Goal: Information Seeking & Learning: Learn about a topic

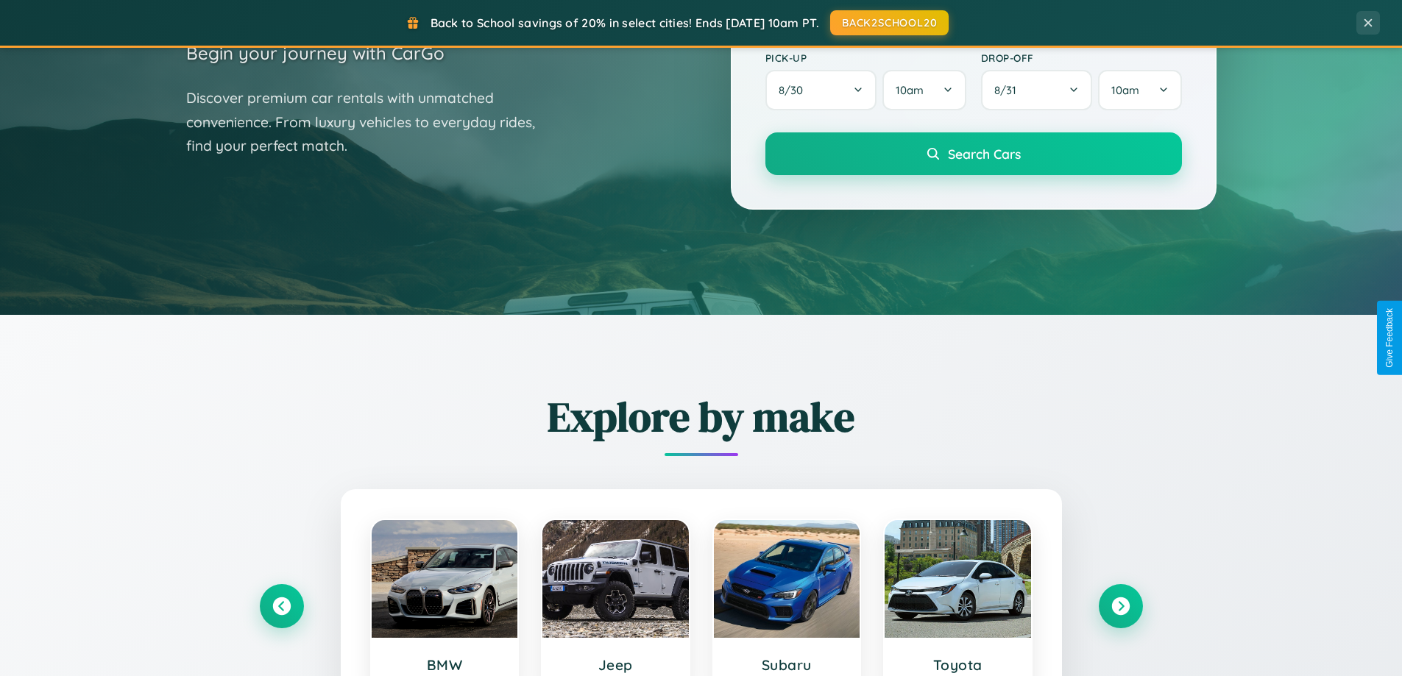
scroll to position [635, 0]
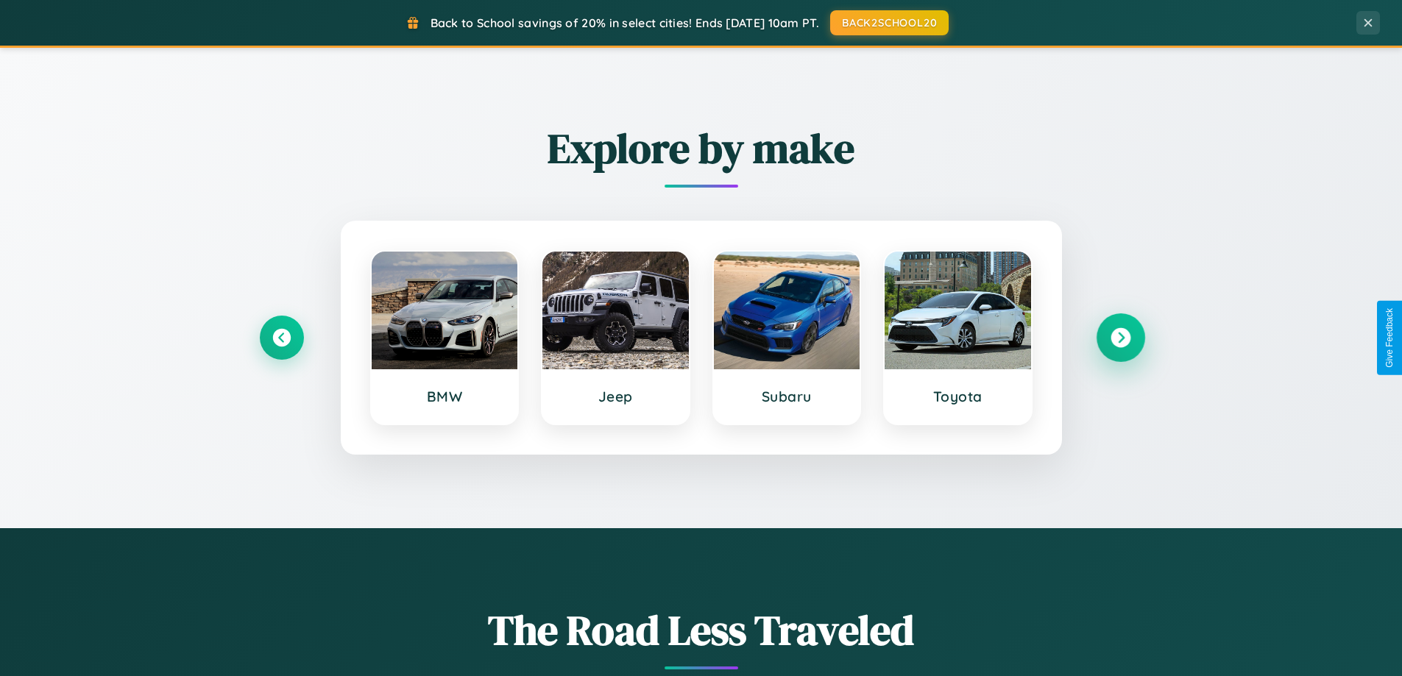
click at [1120, 338] on icon at bounding box center [1121, 338] width 20 height 20
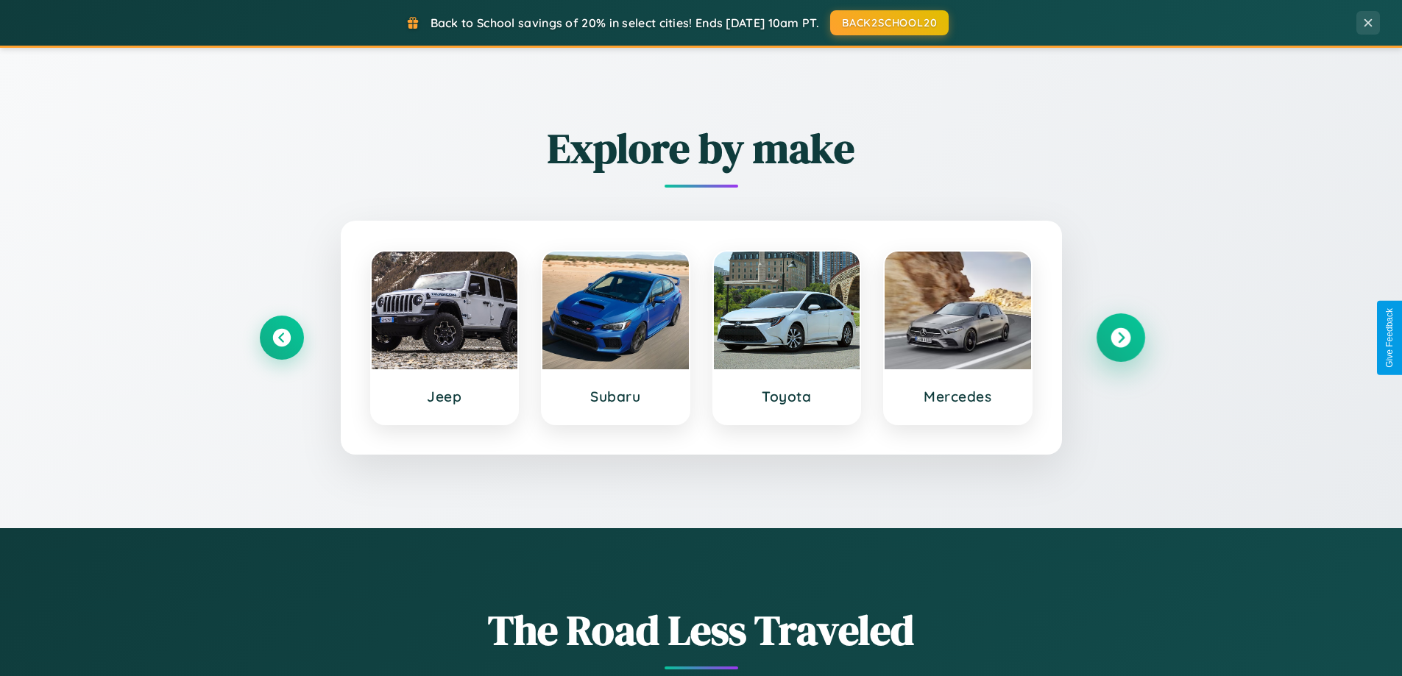
click at [1120, 338] on icon at bounding box center [1121, 338] width 20 height 20
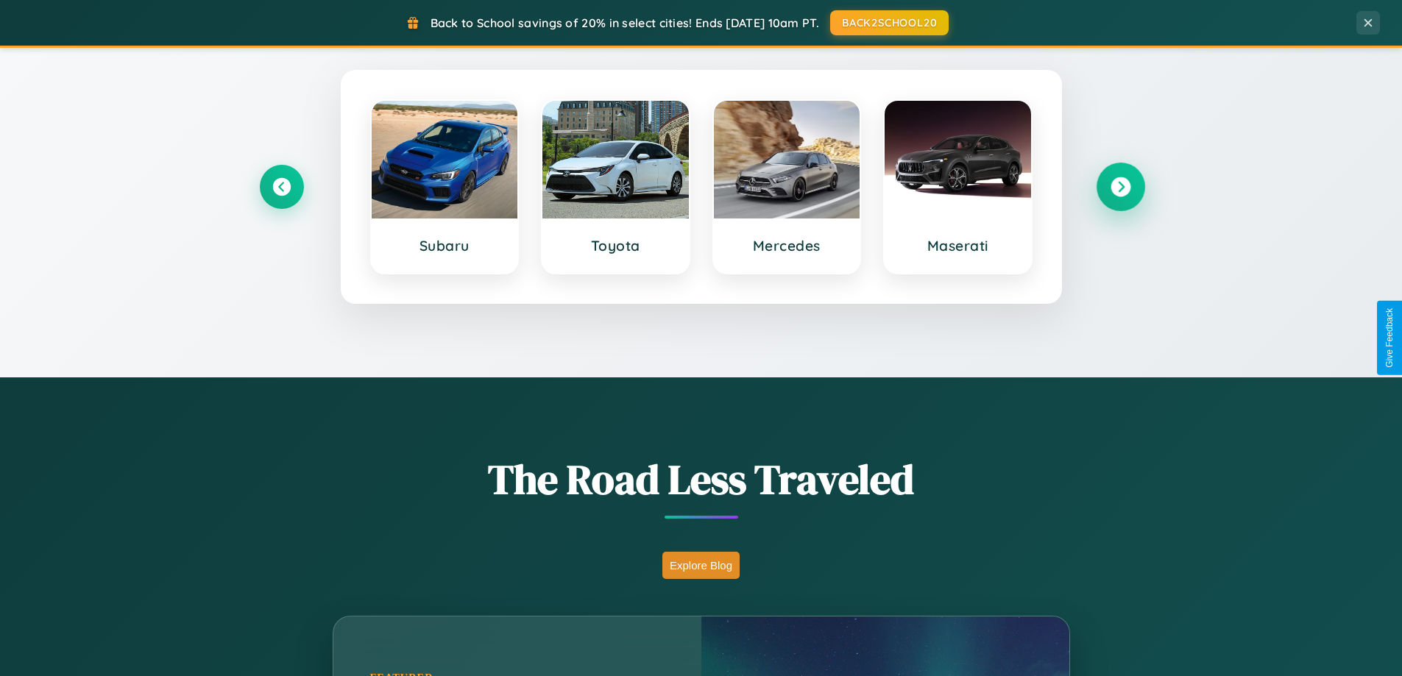
scroll to position [1013, 0]
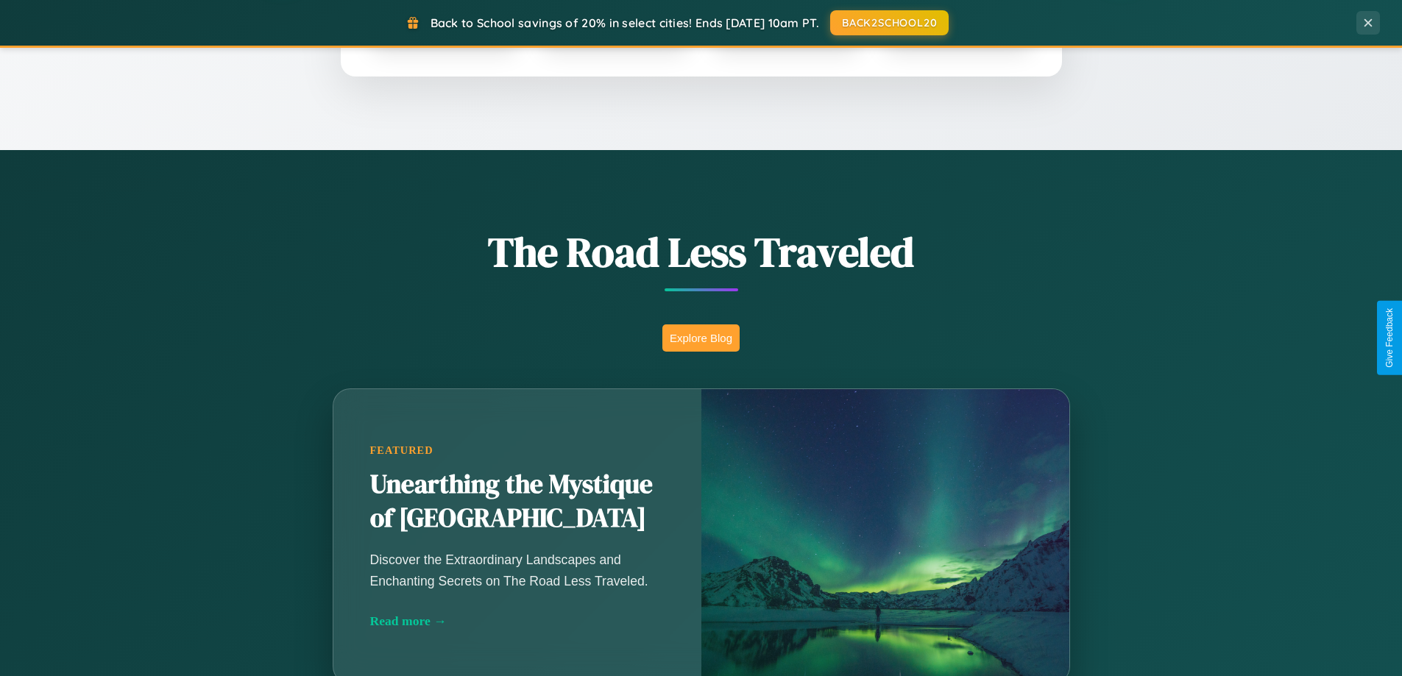
click at [701, 338] on button "Explore Blog" at bounding box center [700, 338] width 77 height 27
